Goal: Task Accomplishment & Management: Complete application form

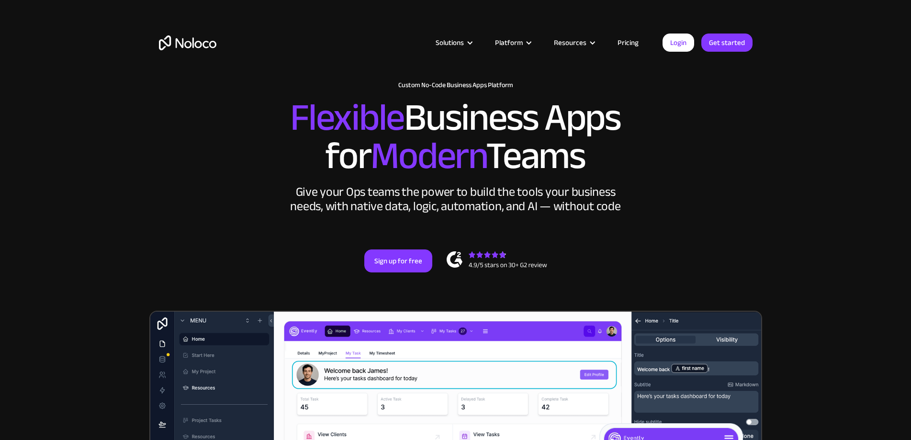
click at [638, 42] on link "Pricing" at bounding box center [627, 42] width 45 height 12
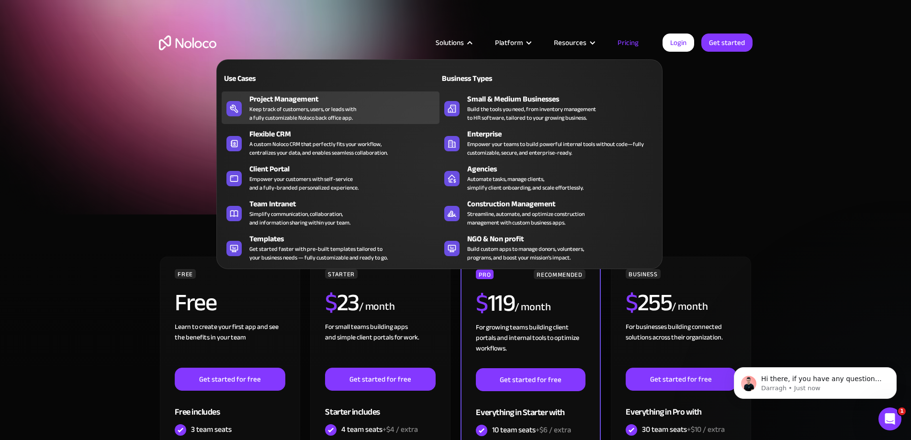
click at [412, 122] on div "Project Management Keep track of customers, users, or leads with a fully custom…" at bounding box center [341, 107] width 185 height 29
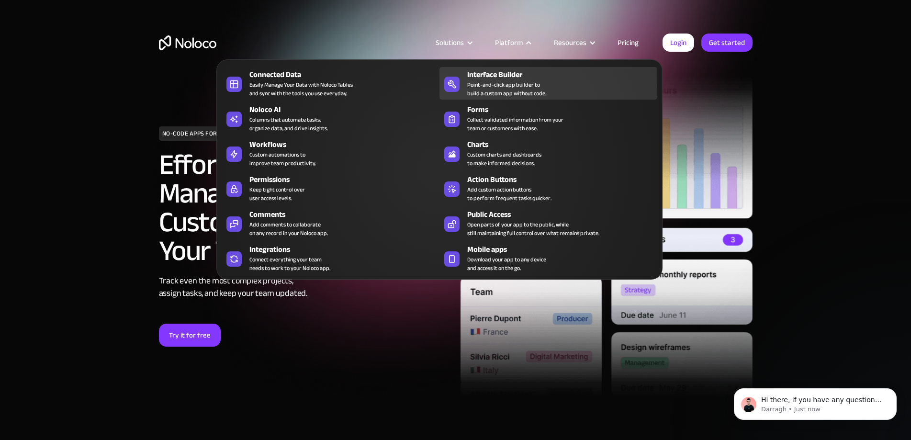
click at [510, 93] on div "Point-and-click app builder to build a custom app without code." at bounding box center [506, 88] width 79 height 17
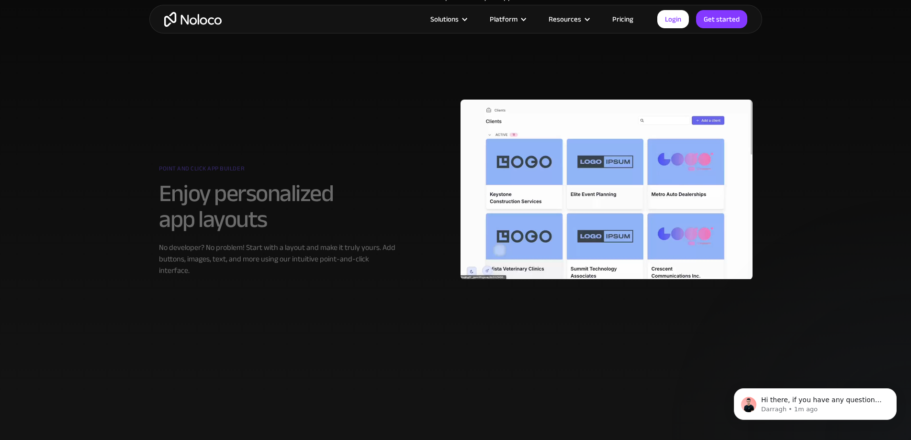
scroll to position [479, 0]
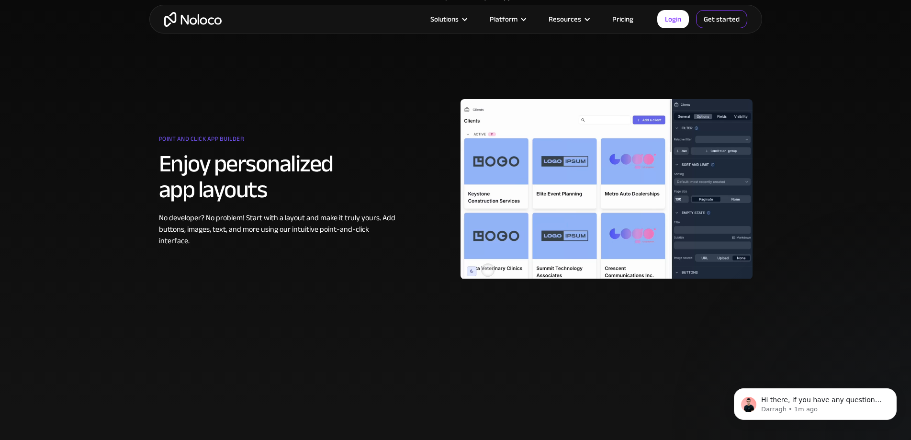
click at [729, 18] on link "Get started" at bounding box center [721, 19] width 51 height 18
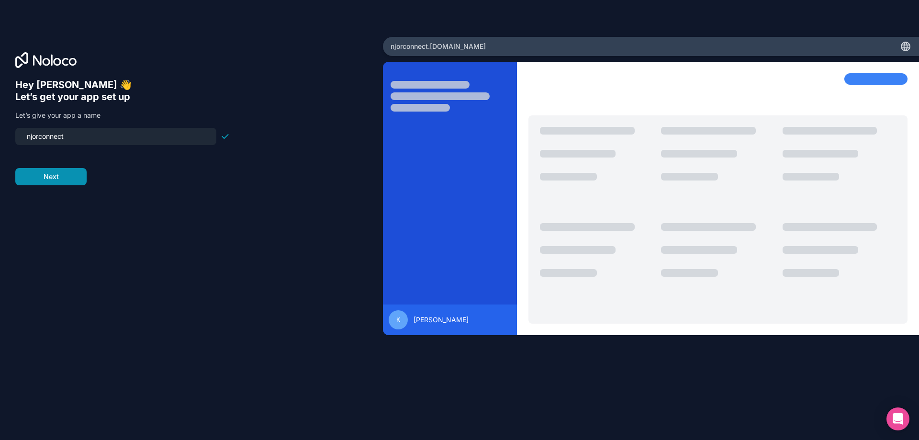
click at [56, 179] on button "Next" at bounding box center [50, 176] width 71 height 17
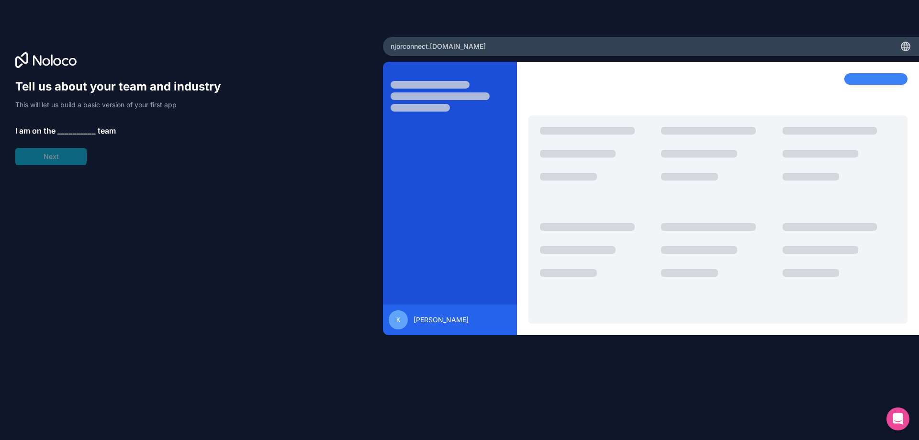
click at [66, 131] on span "__________" at bounding box center [76, 130] width 38 height 11
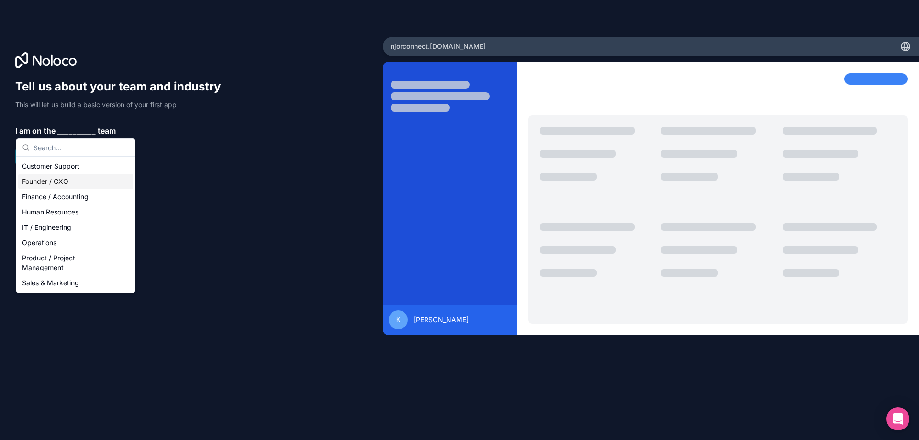
click at [244, 168] on div "Tell us about your team and industry This will let us build a basic version of …" at bounding box center [191, 233] width 352 height 309
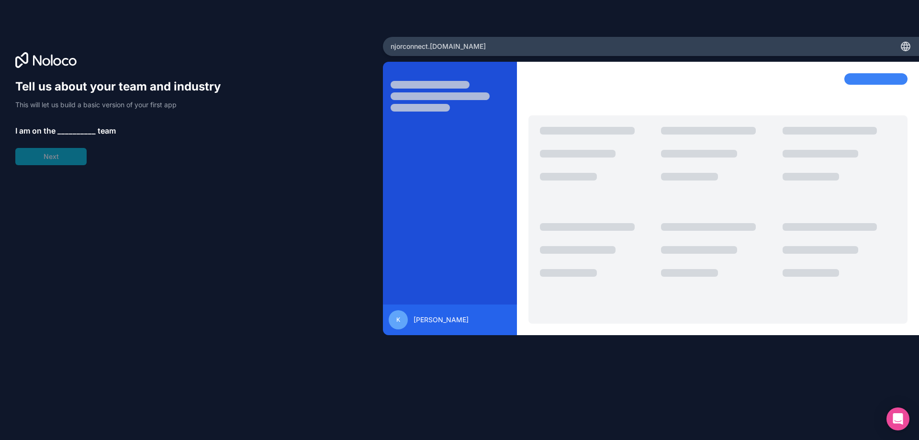
click at [44, 153] on div "Tell us about your team and industry This will let us build a basic version of …" at bounding box center [122, 122] width 214 height 86
click at [67, 130] on span "__________" at bounding box center [76, 130] width 38 height 11
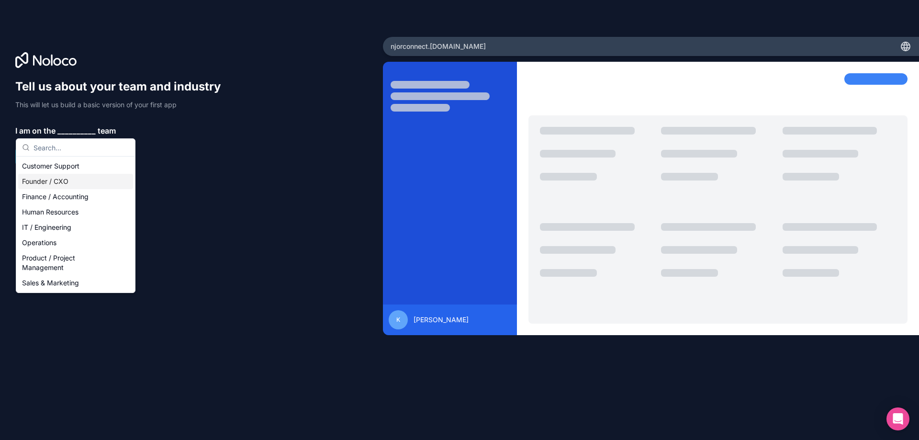
click at [101, 180] on div "Founder / CXO" at bounding box center [75, 181] width 115 height 15
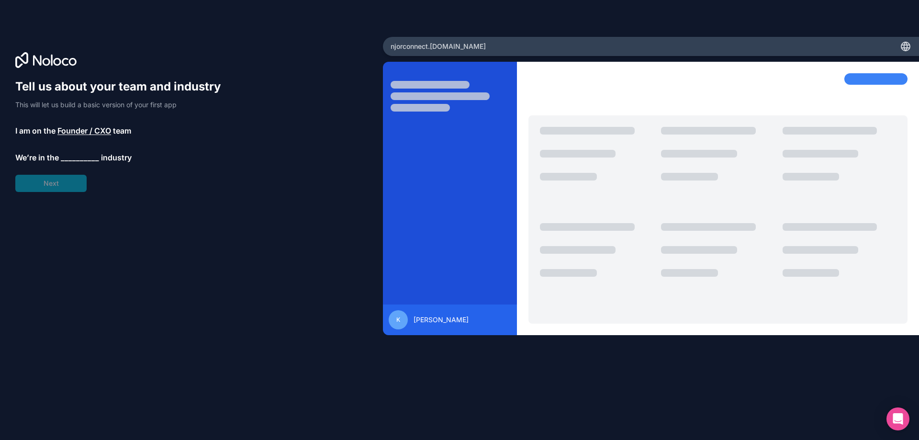
click at [73, 153] on span "__________" at bounding box center [80, 157] width 38 height 11
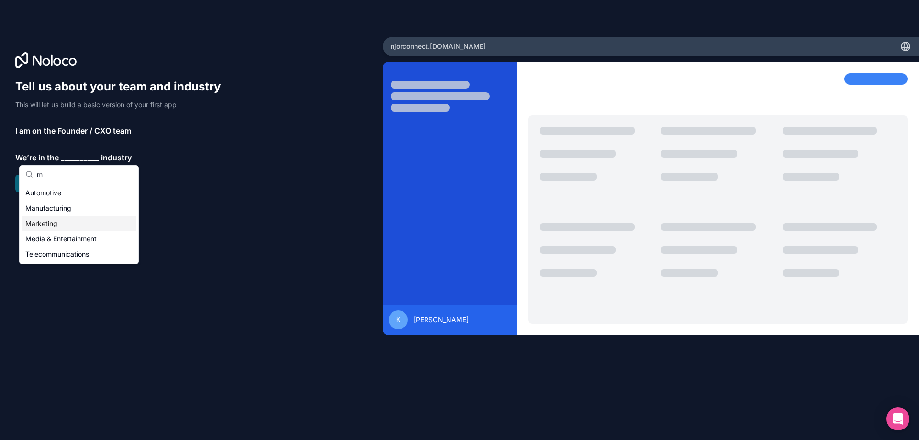
type input "m"
click at [92, 225] on div "Marketing" at bounding box center [79, 223] width 115 height 15
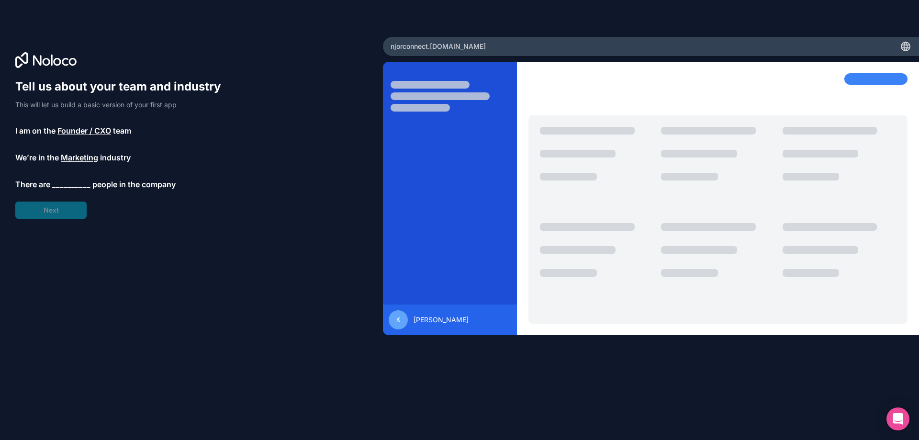
click at [67, 184] on span "__________" at bounding box center [71, 184] width 38 height 11
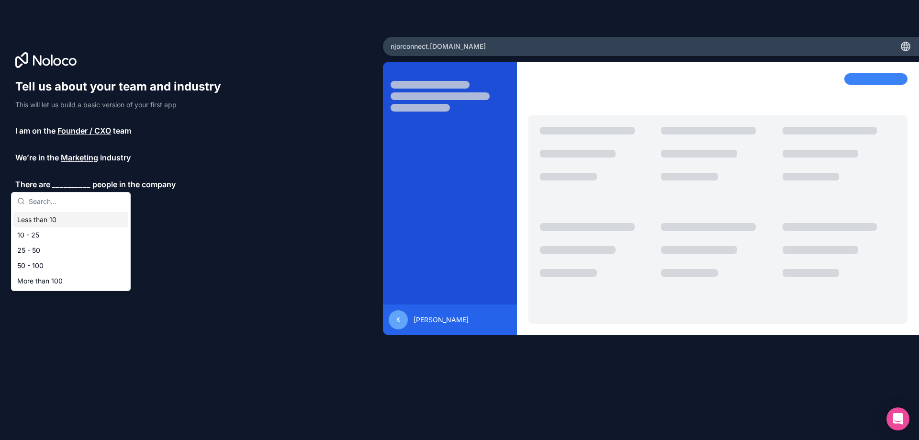
click at [75, 221] on div "Less than 10" at bounding box center [70, 219] width 115 height 15
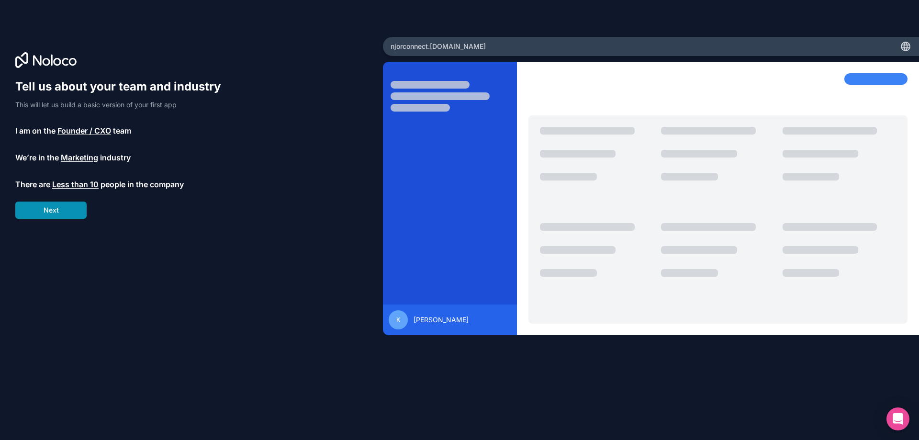
click at [67, 212] on button "Next" at bounding box center [50, 210] width 71 height 17
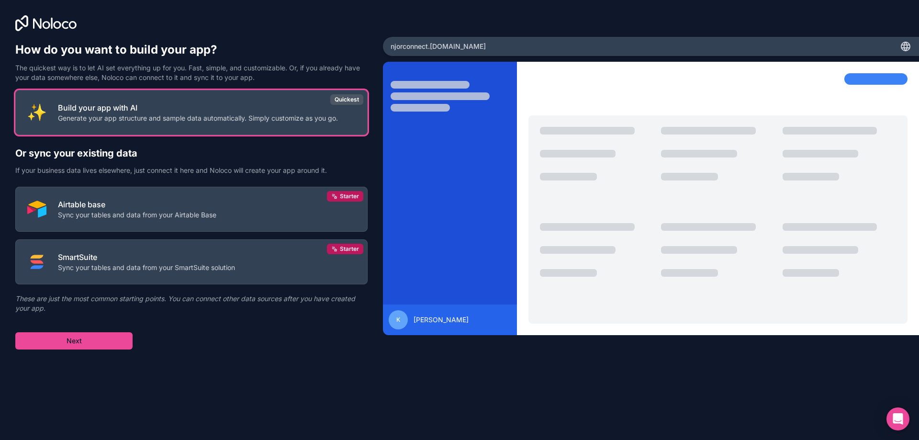
click at [239, 368] on div "How do you want to build your app? The quickest way is to let AI set everything…" at bounding box center [459, 220] width 919 height 440
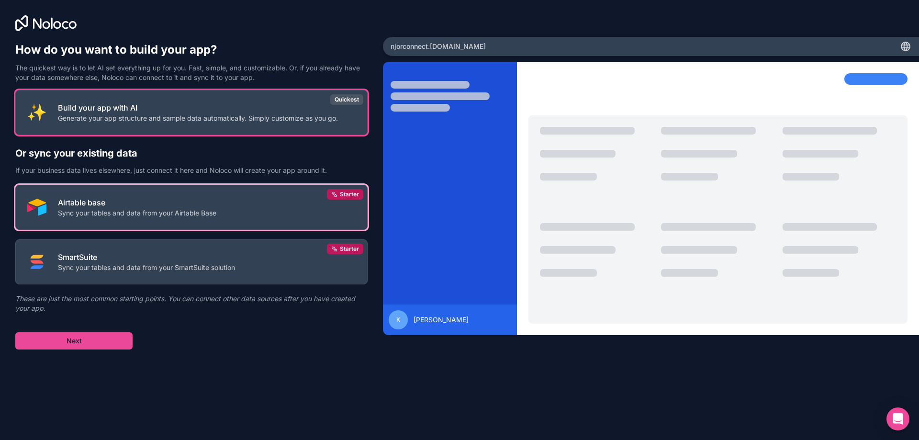
click at [261, 205] on button "Airtable base Sync your tables and data from your Airtable Base Starter" at bounding box center [191, 207] width 352 height 45
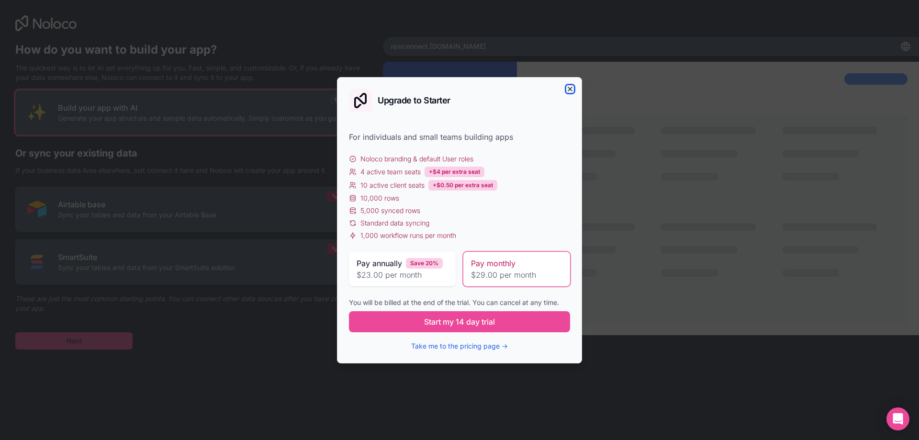
click at [570, 88] on icon "button" at bounding box center [570, 89] width 8 height 8
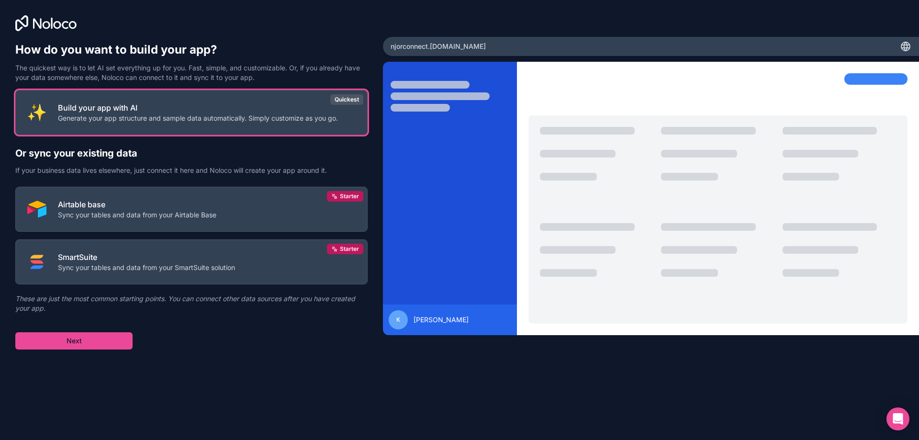
click at [226, 367] on div "How do you want to build your app? The quickest way is to let AI set everything…" at bounding box center [459, 220] width 919 height 440
click at [72, 338] on button "Next" at bounding box center [73, 340] width 117 height 17
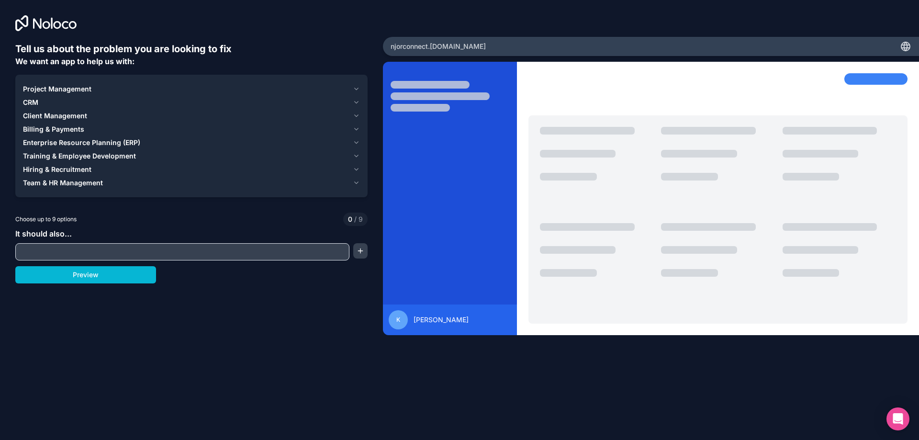
click at [49, 250] on input "text" at bounding box center [182, 251] width 329 height 13
click at [361, 250] on button "button" at bounding box center [360, 250] width 14 height 15
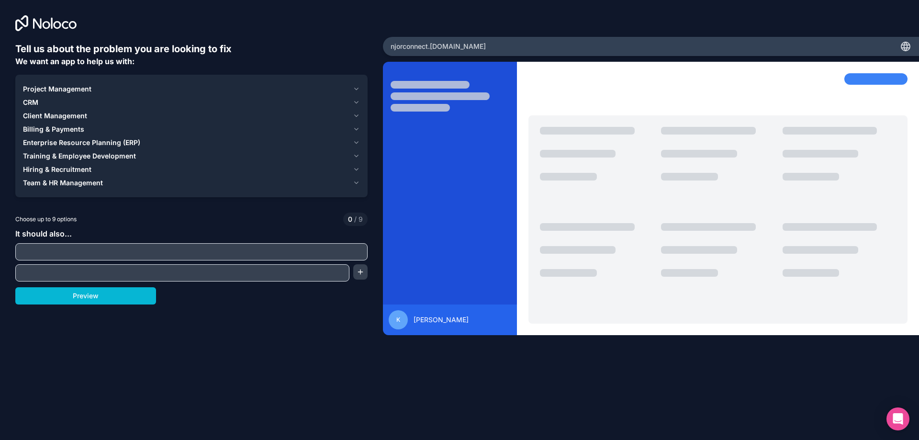
click at [235, 250] on input "text" at bounding box center [191, 251] width 347 height 13
click at [250, 303] on div "Preview" at bounding box center [191, 295] width 352 height 17
click at [77, 299] on button "Preview" at bounding box center [85, 295] width 141 height 17
click at [76, 87] on span "Project Management" at bounding box center [57, 89] width 68 height 10
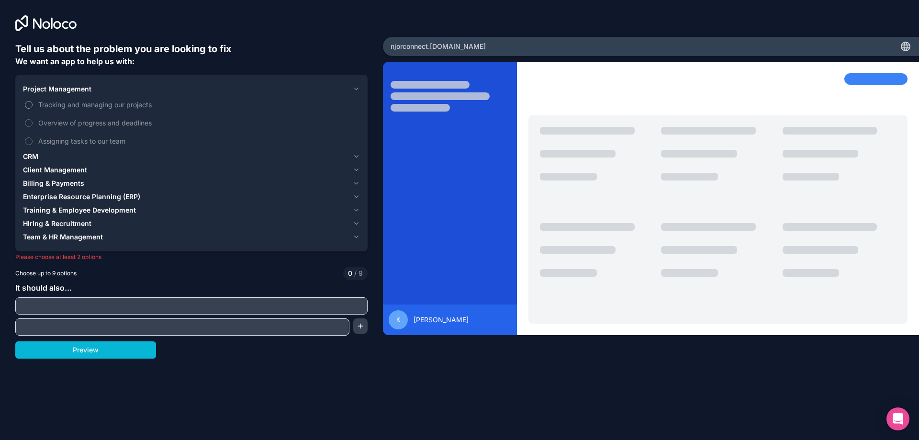
click at [69, 105] on span "Tracking and managing our projects" at bounding box center [198, 105] width 320 height 10
click at [33, 105] on button "Tracking and managing our projects" at bounding box center [29, 105] width 8 height 8
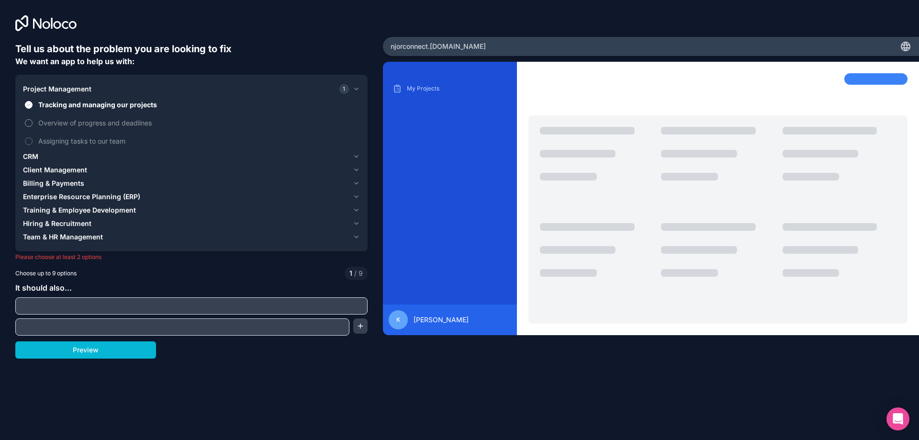
click at [31, 123] on button "Overview of progress and deadlines" at bounding box center [29, 123] width 8 height 8
click at [30, 139] on button "Assigning tasks to our team" at bounding box center [29, 141] width 8 height 8
click at [32, 157] on span "CRM" at bounding box center [30, 157] width 15 height 10
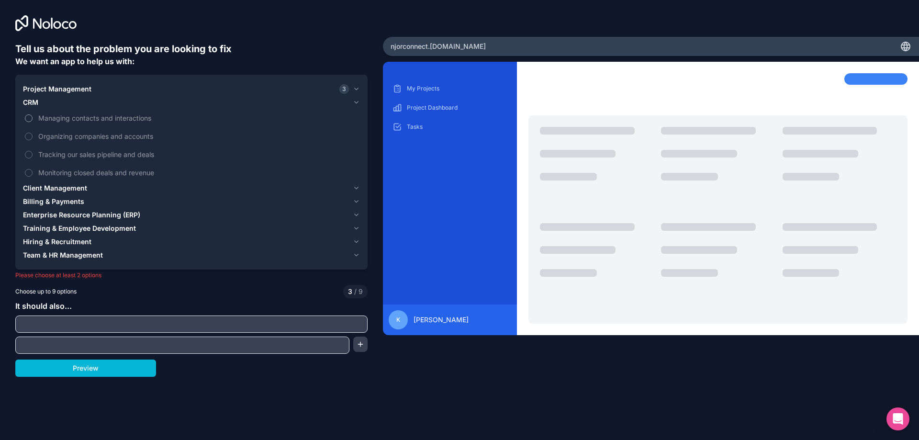
click at [37, 123] on label "Managing contacts and interactions" at bounding box center [191, 118] width 337 height 18
click at [33, 122] on button "Managing contacts and interactions" at bounding box center [29, 118] width 8 height 8
click at [28, 136] on button "Organizing companies and accounts" at bounding box center [29, 137] width 8 height 8
click at [33, 174] on label "Monitoring closed deals and revenue" at bounding box center [191, 173] width 337 height 18
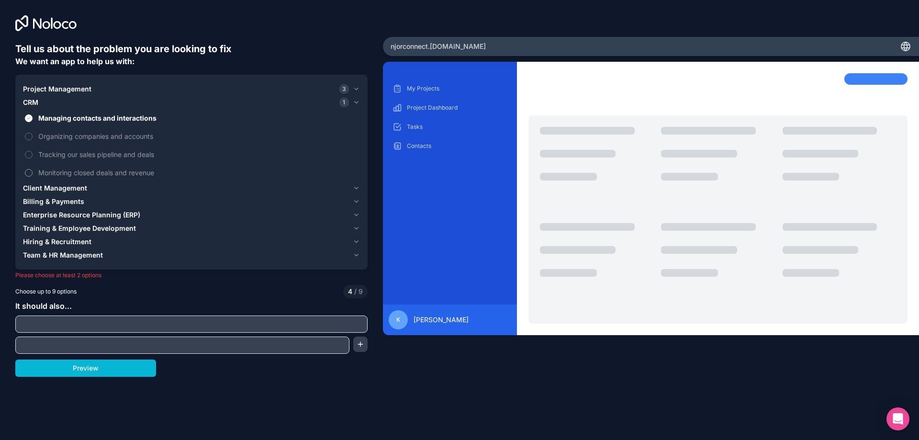
click at [33, 174] on button "Monitoring closed deals and revenue" at bounding box center [29, 173] width 8 height 8
click at [31, 156] on button "Tracking our sales pipeline and deals" at bounding box center [29, 155] width 8 height 8
click at [30, 187] on span "Client Management" at bounding box center [55, 188] width 64 height 10
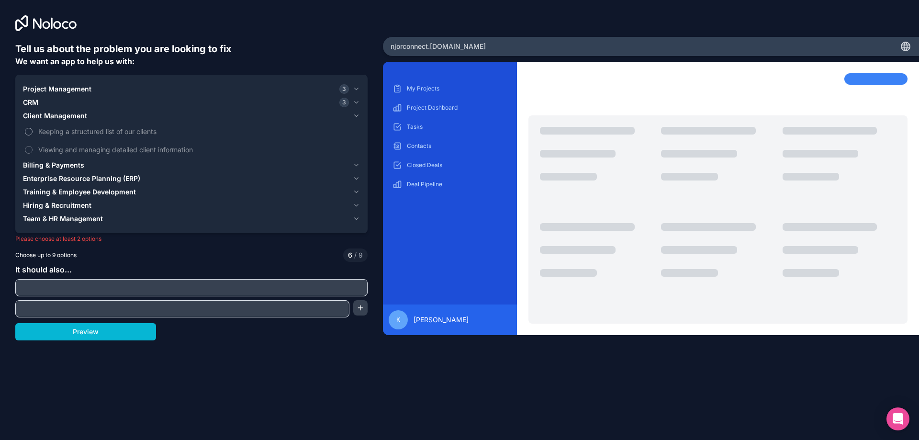
click at [29, 130] on button "Keeping a structured list of our clients" at bounding box center [29, 132] width 8 height 8
click at [30, 150] on button "Viewing and managing detailed client information" at bounding box center [29, 150] width 8 height 8
click at [31, 165] on span "Billing & Payments" at bounding box center [53, 165] width 61 height 10
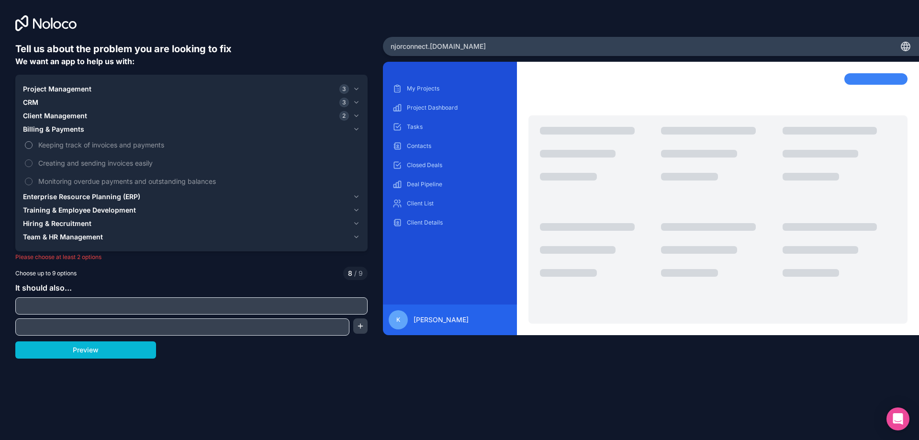
click at [32, 145] on button "Keeping track of invoices and payments" at bounding box center [29, 145] width 8 height 8
click at [65, 146] on span "Keeping track of invoices and payments" at bounding box center [198, 145] width 320 height 10
click at [33, 146] on button "Keeping track of invoices and payments" at bounding box center [29, 145] width 8 height 8
click at [30, 147] on button "Keeping track of invoices and payments" at bounding box center [29, 145] width 8 height 8
click at [29, 197] on span "Enterprise Resource Planning (ERP)" at bounding box center [81, 197] width 117 height 10
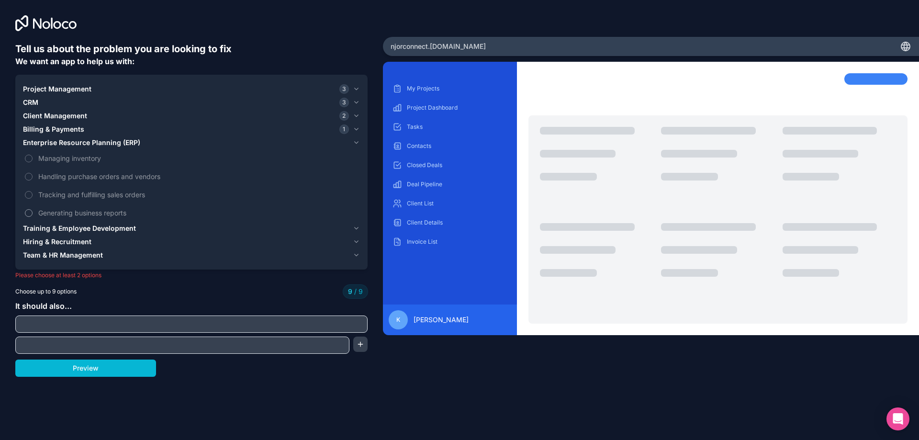
click at [30, 217] on label "Generating business reports" at bounding box center [191, 213] width 337 height 18
click at [28, 165] on label "Managing inventory" at bounding box center [191, 158] width 337 height 18
click at [51, 143] on span "Enterprise Resource Planning (ERP)" at bounding box center [81, 143] width 117 height 10
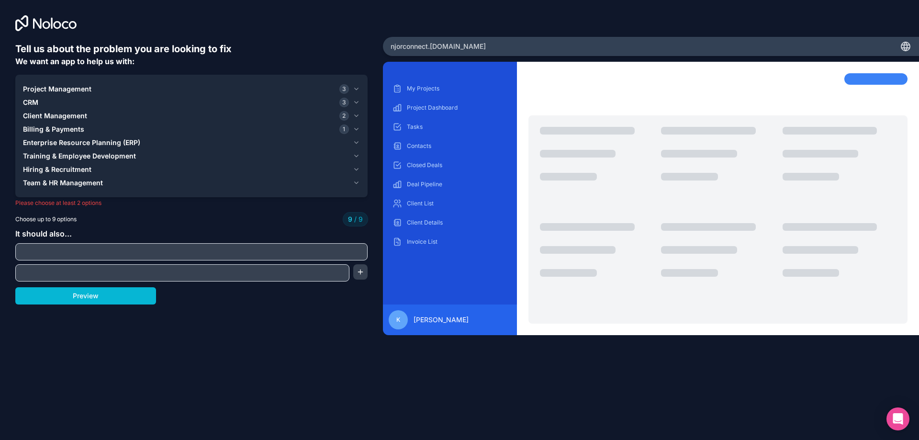
click at [44, 132] on span "Billing & Payments" at bounding box center [53, 129] width 61 height 10
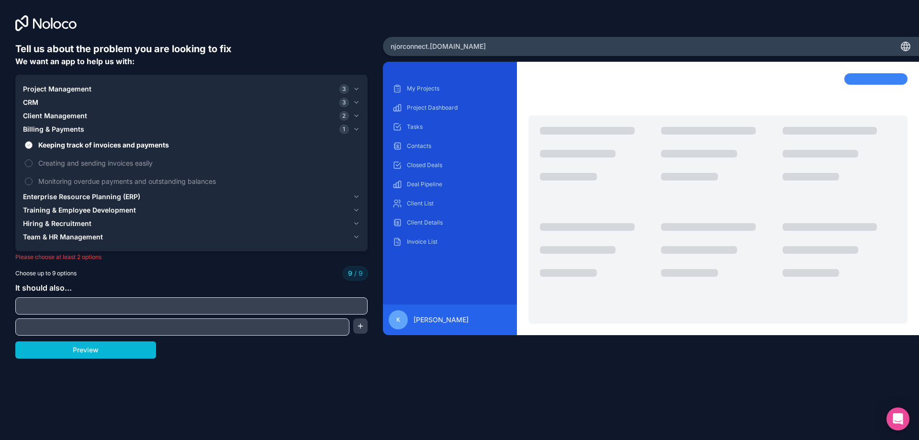
click at [52, 145] on span "Keeping track of invoices and payments" at bounding box center [198, 145] width 320 height 10
click at [33, 145] on button "Keeping track of invoices and payments" at bounding box center [29, 145] width 8 height 8
click at [27, 148] on button "Keeping track of invoices and payments" at bounding box center [29, 145] width 8 height 8
click at [50, 349] on button "Preview" at bounding box center [85, 349] width 141 height 17
